Goal: Transaction & Acquisition: Download file/media

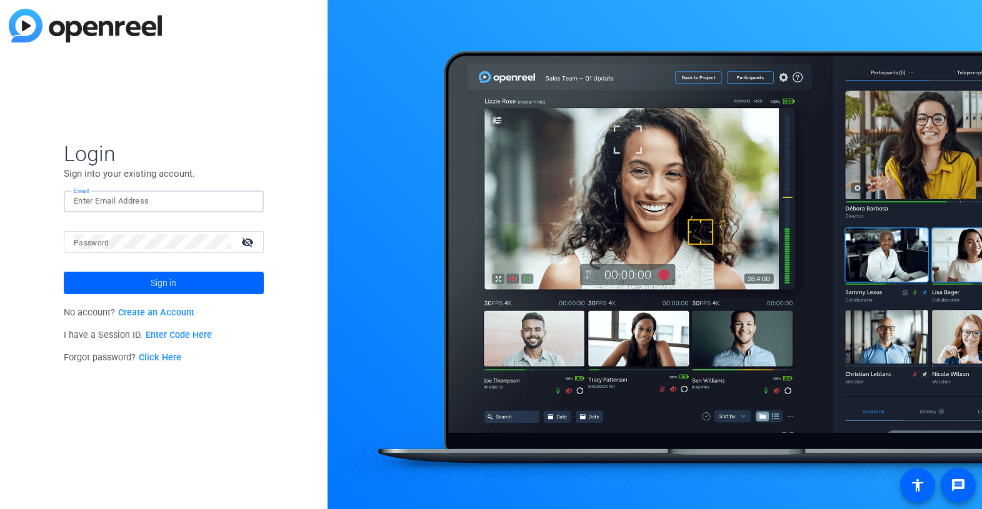
click at [196, 194] on input "Email" at bounding box center [164, 201] width 180 height 15
type input "[DOMAIN_NAME][EMAIL_ADDRESS][DOMAIN_NAME]"
click at [64, 272] on button "Sign in" at bounding box center [164, 283] width 200 height 22
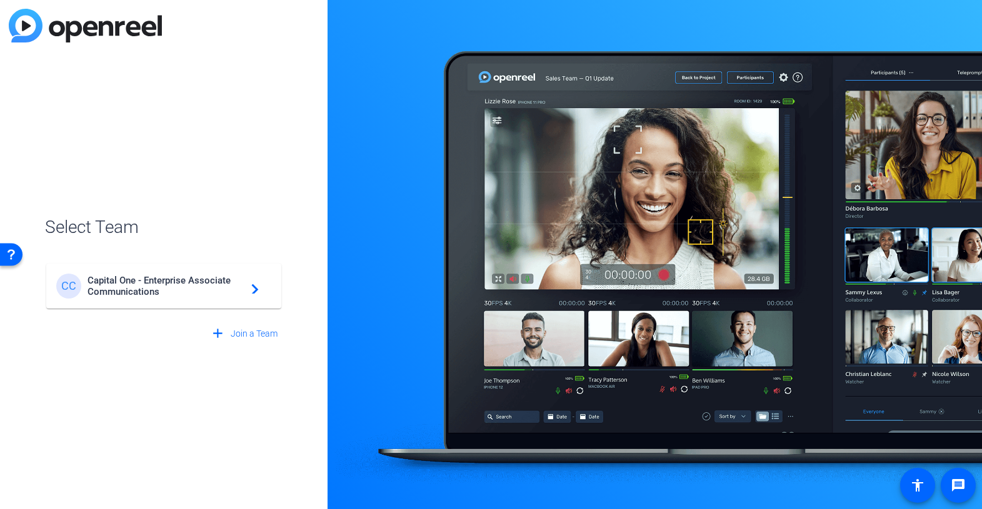
click at [193, 280] on span "Capital One - Enterprise Associate Communications" at bounding box center [165, 286] width 156 height 22
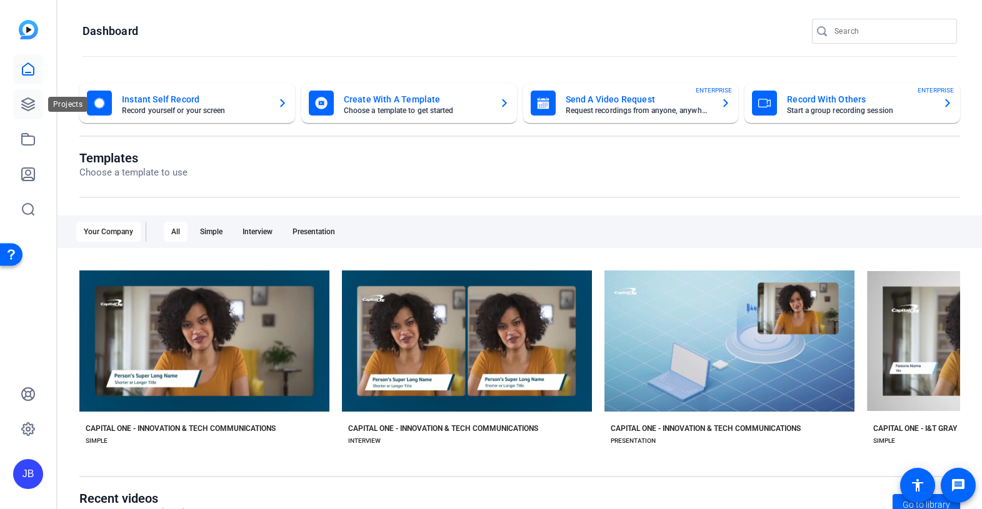
click at [29, 102] on icon at bounding box center [28, 104] width 15 height 15
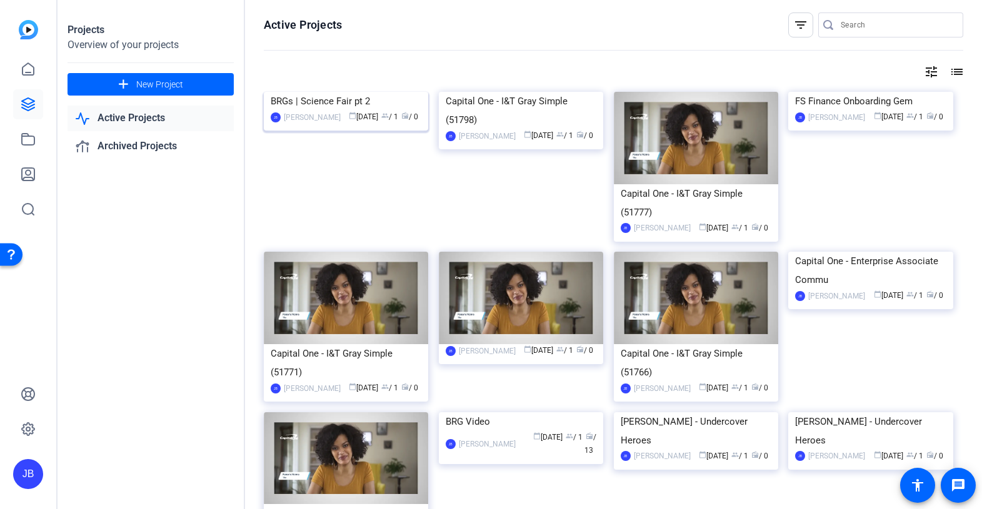
click at [326, 124] on div "[PERSON_NAME]" at bounding box center [312, 117] width 57 height 12
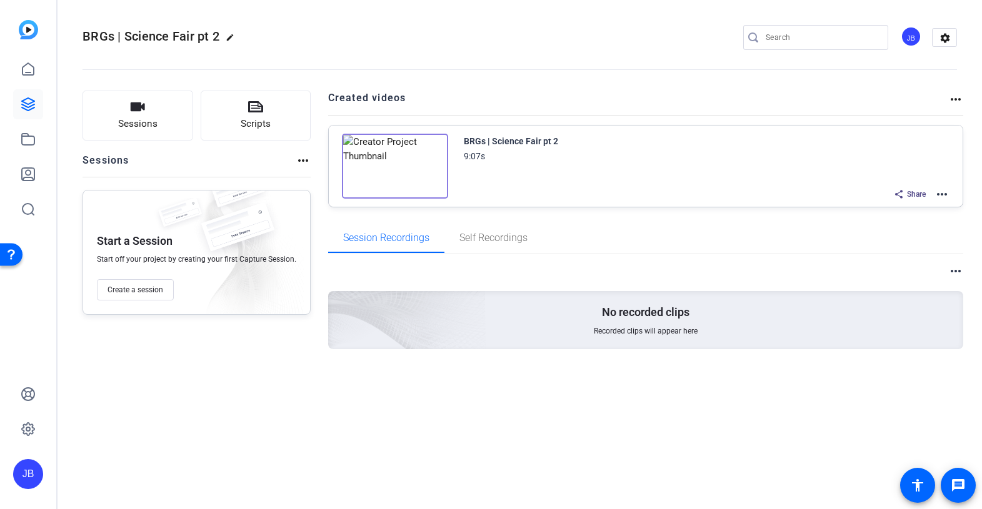
click at [950, 194] on div "BRGs | Science Fair pt 2 9:07s Share more_horiz" at bounding box center [646, 166] width 634 height 81
click at [948, 194] on mat-icon "more_horiz" at bounding box center [941, 194] width 15 height 15
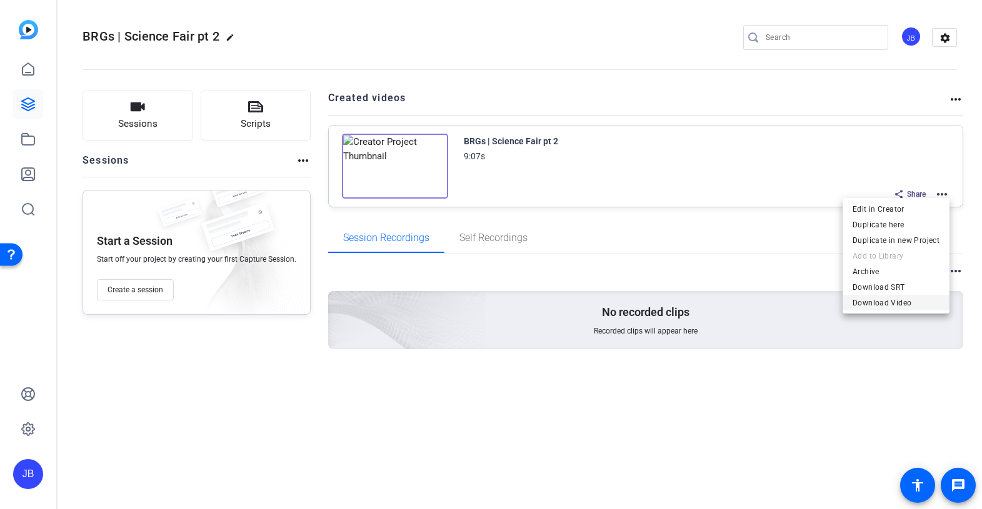
click at [869, 302] on span "Download Video" at bounding box center [895, 303] width 87 height 15
